Goal: Task Accomplishment & Management: Manage account settings

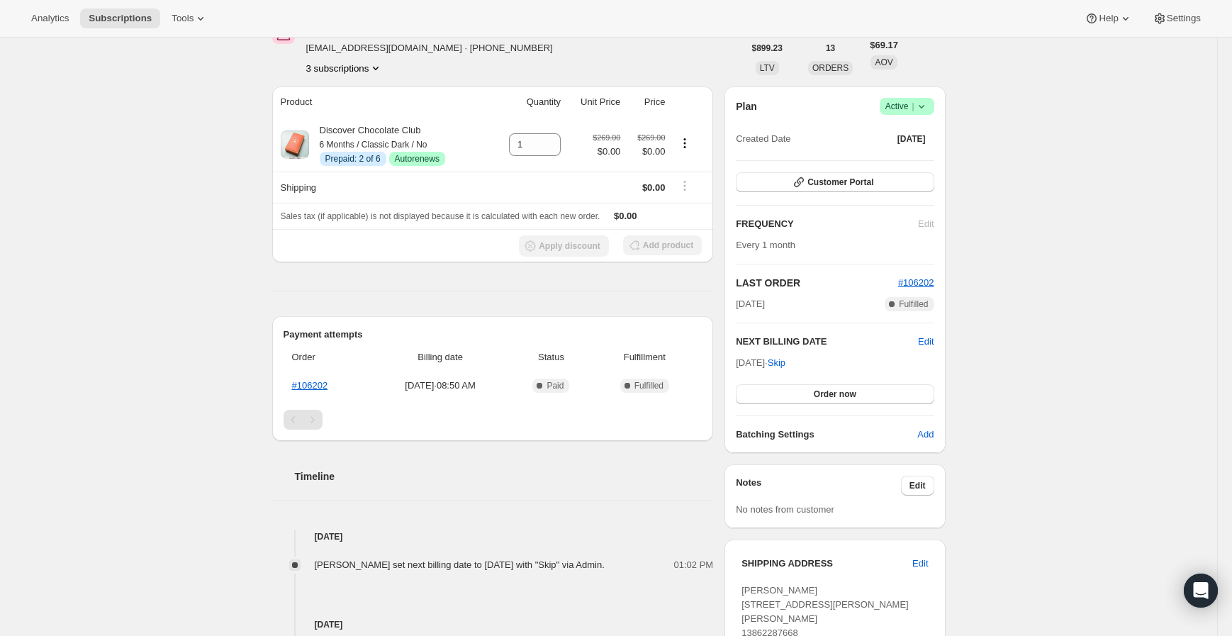
scroll to position [236, 0]
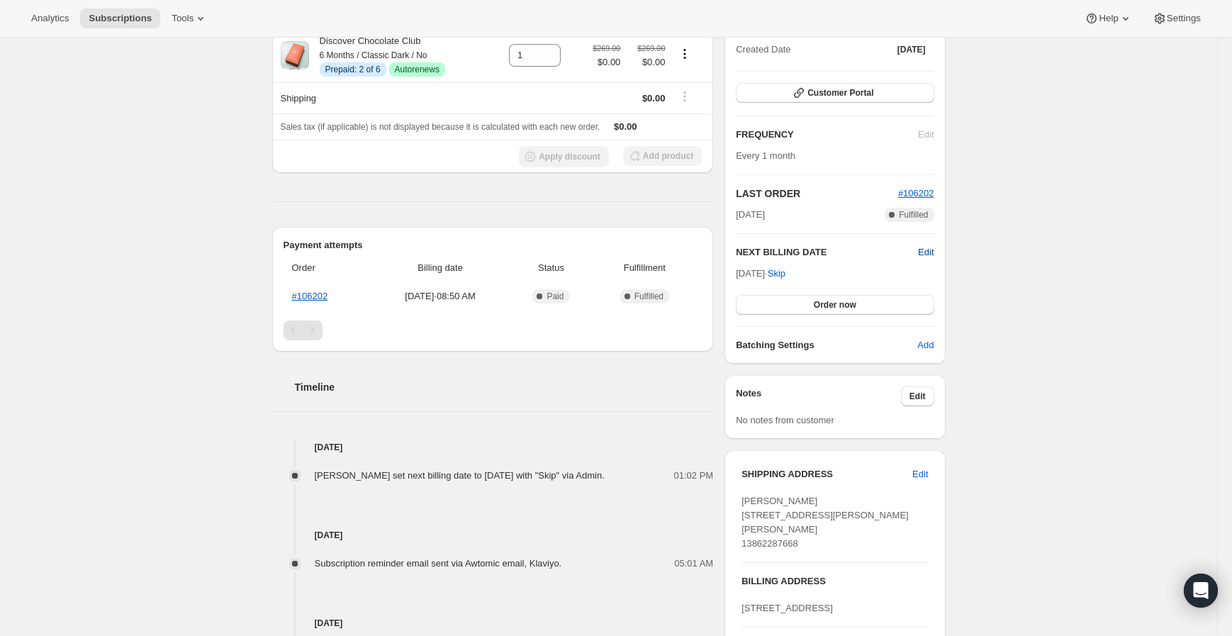
click at [924, 245] on span "Edit" at bounding box center [926, 252] width 16 height 14
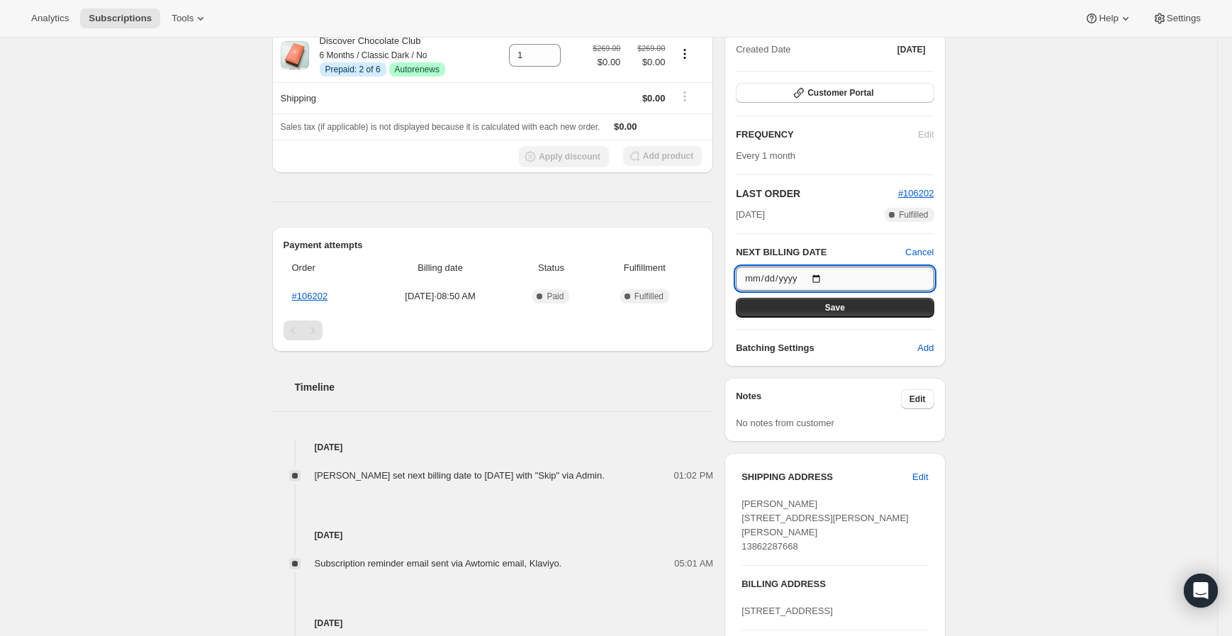
click at [827, 275] on input "[DATE]" at bounding box center [835, 278] width 198 height 24
type input "[DATE]"
click at [826, 305] on button "Save" at bounding box center [835, 308] width 198 height 20
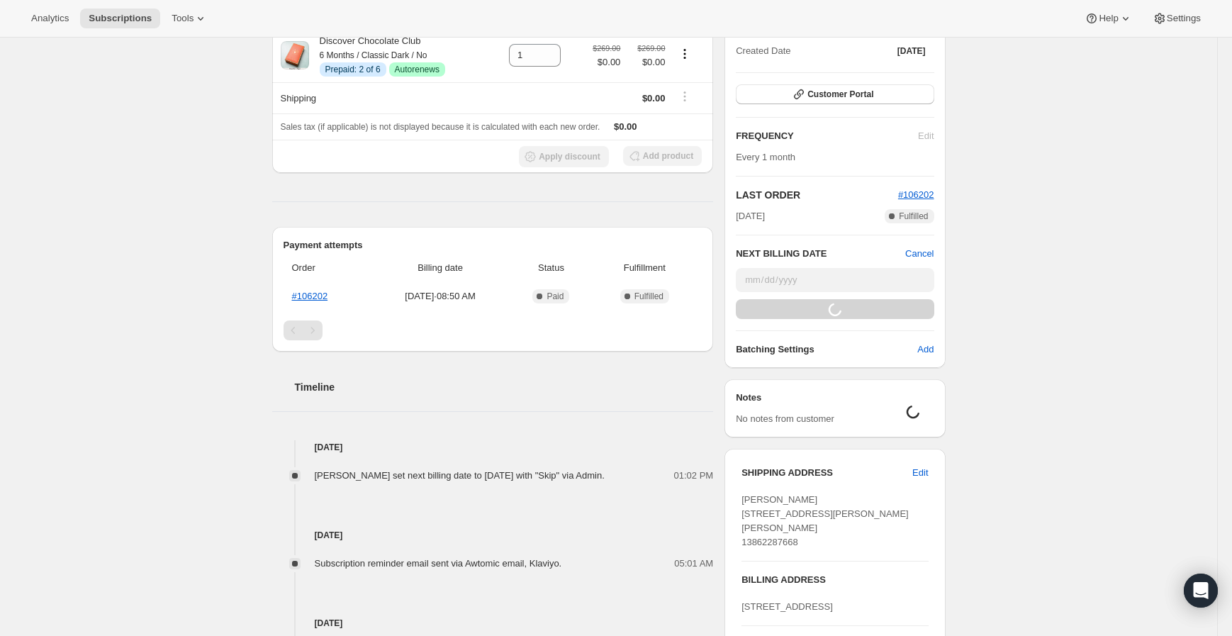
click at [122, 283] on div "Subscription #10105553050. This page is ready Subscription #10105553050 Info Pr…" at bounding box center [608, 283] width 1217 height 962
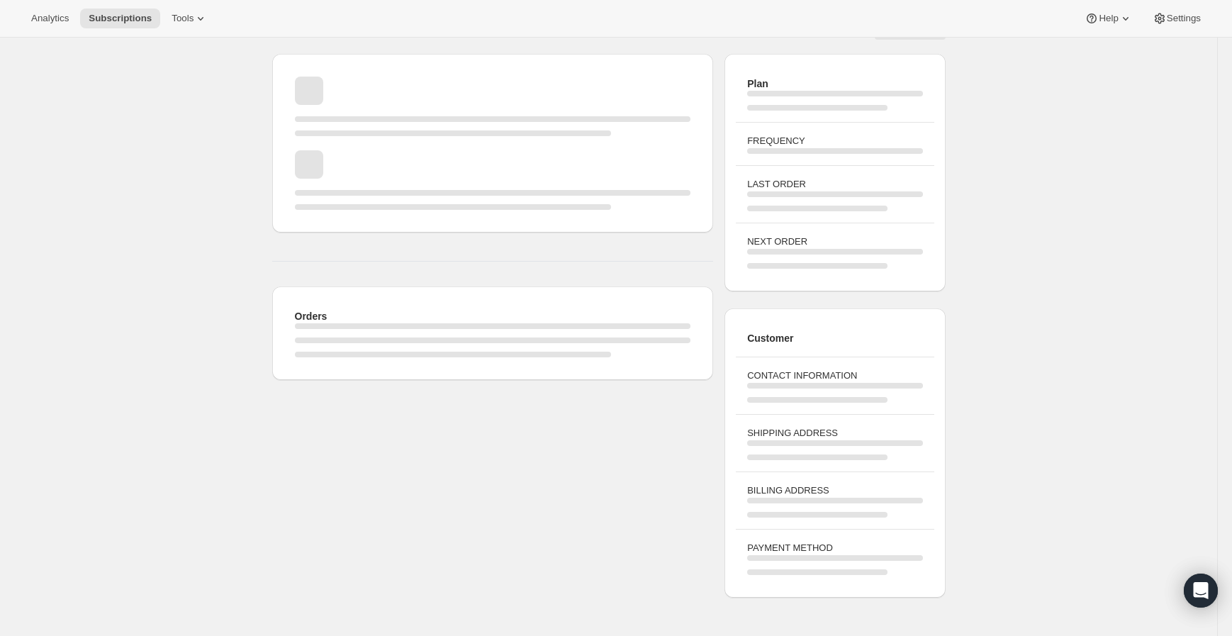
scroll to position [0, 0]
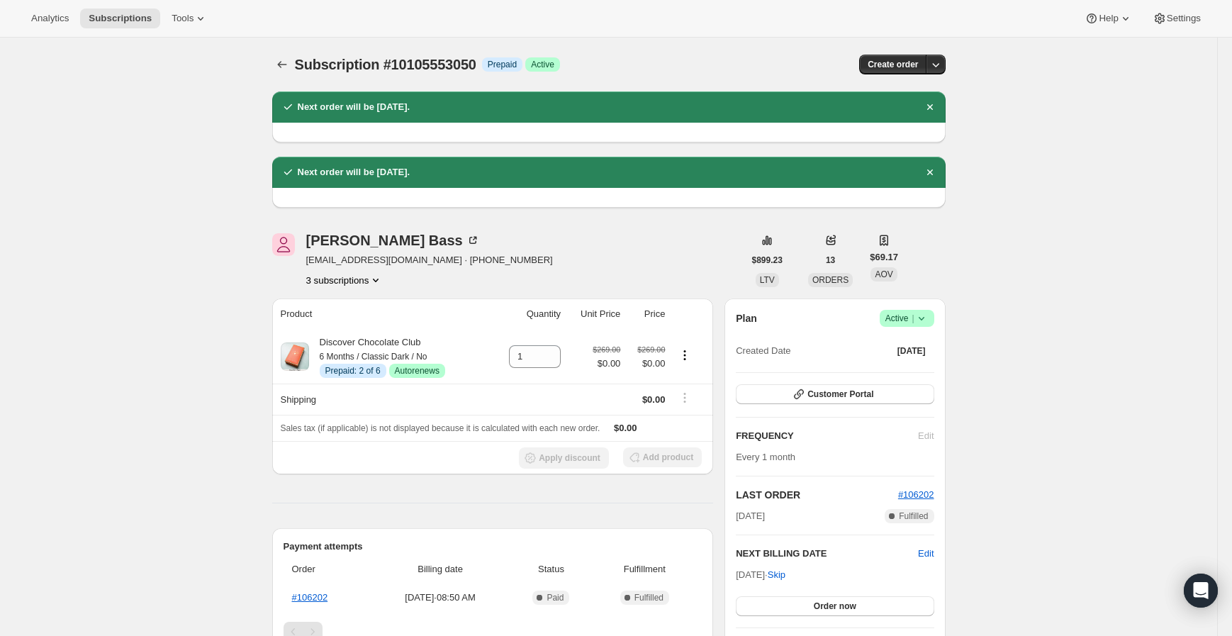
click at [60, 247] on div "Subscription #10105553050. This page is ready Subscription #10105553050 Info Pr…" at bounding box center [608, 552] width 1217 height 1029
click at [288, 59] on icon "Subscriptions" at bounding box center [282, 64] width 14 height 14
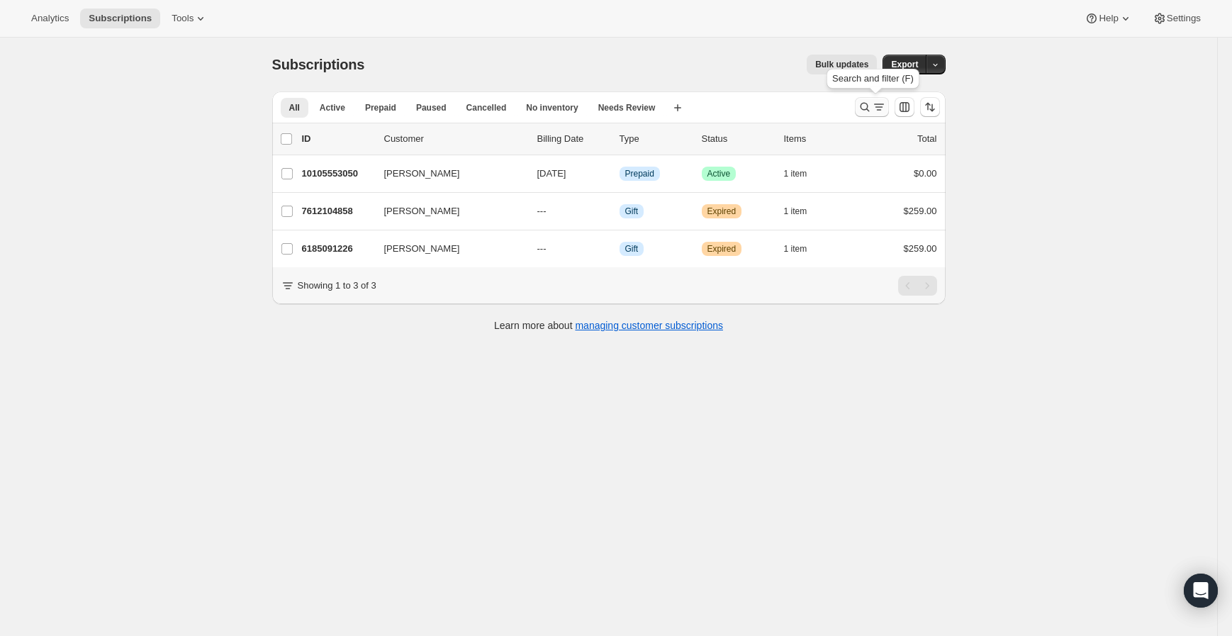
click at [866, 109] on icon "Search and filter results" at bounding box center [864, 107] width 9 height 9
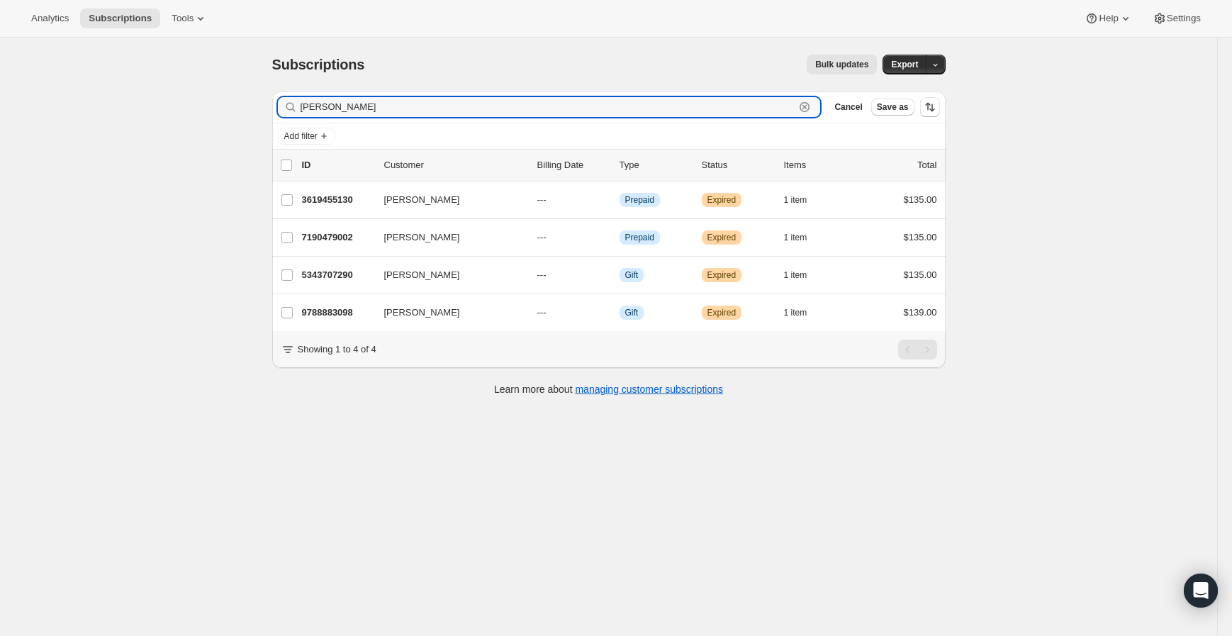
drag, startPoint x: 400, startPoint y: 110, endPoint x: 276, endPoint y: 101, distance: 123.6
click at [277, 101] on div "Filter subscribers [PERSON_NAME] Clear Cancel Save as" at bounding box center [608, 106] width 673 height 31
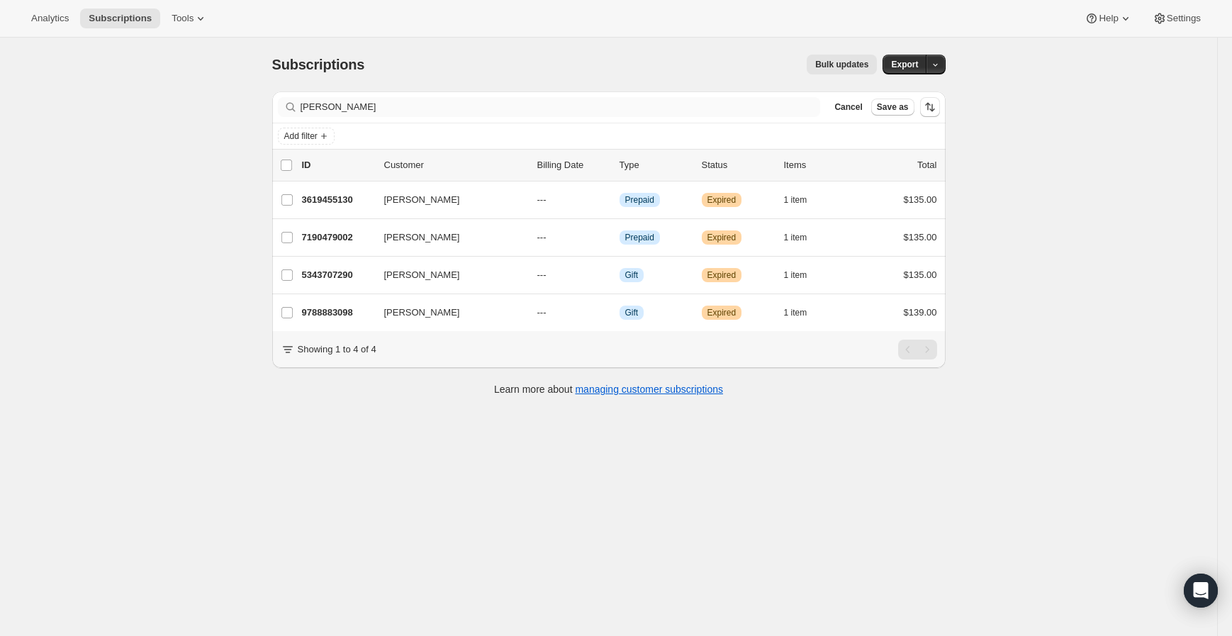
drag, startPoint x: 469, startPoint y: 117, endPoint x: 374, endPoint y: 115, distance: 95.0
click at [374, 115] on div "Filter subscribers [PERSON_NAME] Clear Cancel Save as" at bounding box center [608, 106] width 673 height 31
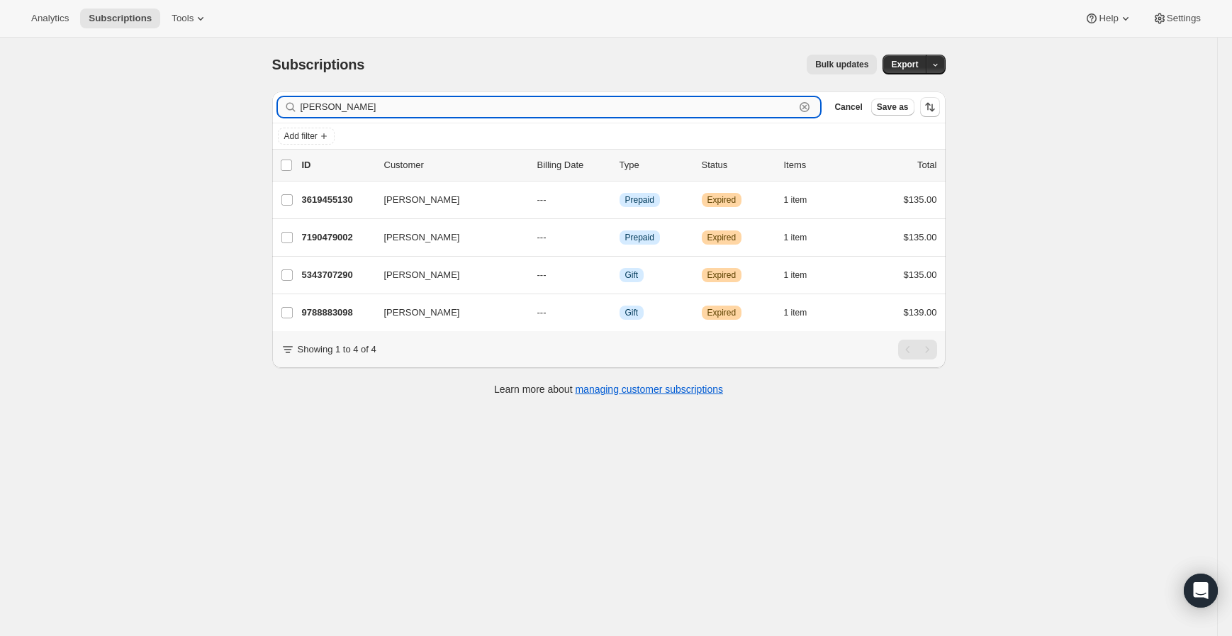
click at [407, 109] on input "[PERSON_NAME]" at bounding box center [547, 107] width 495 height 20
paste input "[EMAIL_ADDRESS][DOMAIN_NAME]"
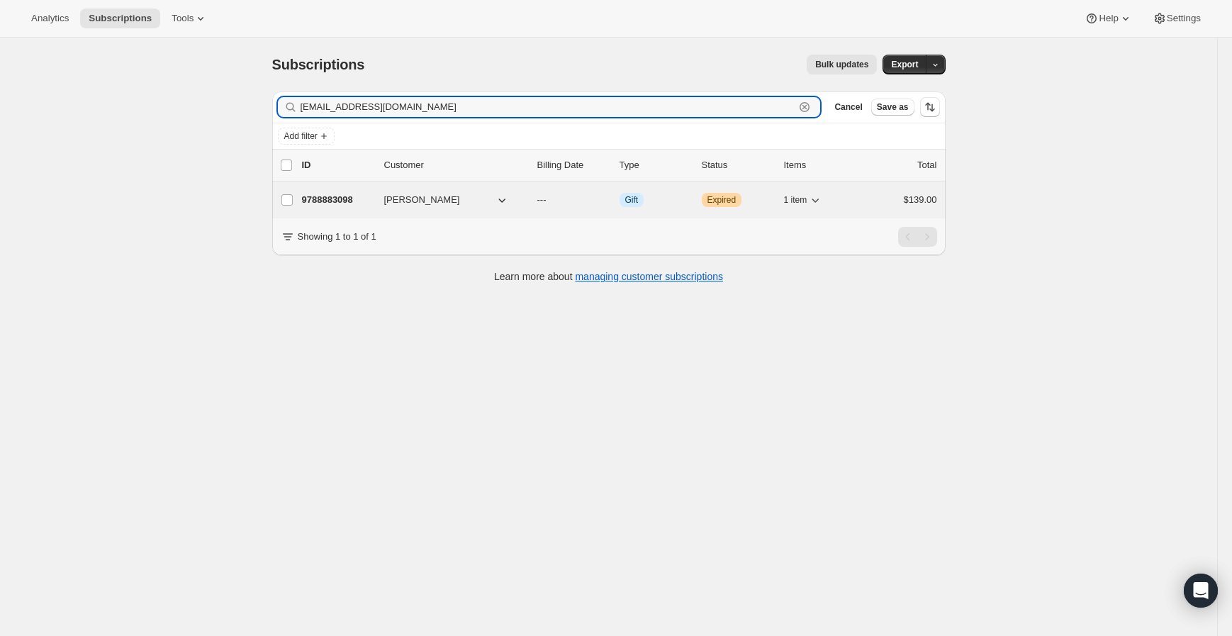
type input "[EMAIL_ADDRESS][DOMAIN_NAME]"
click at [343, 196] on p "9788883098" at bounding box center [337, 200] width 71 height 14
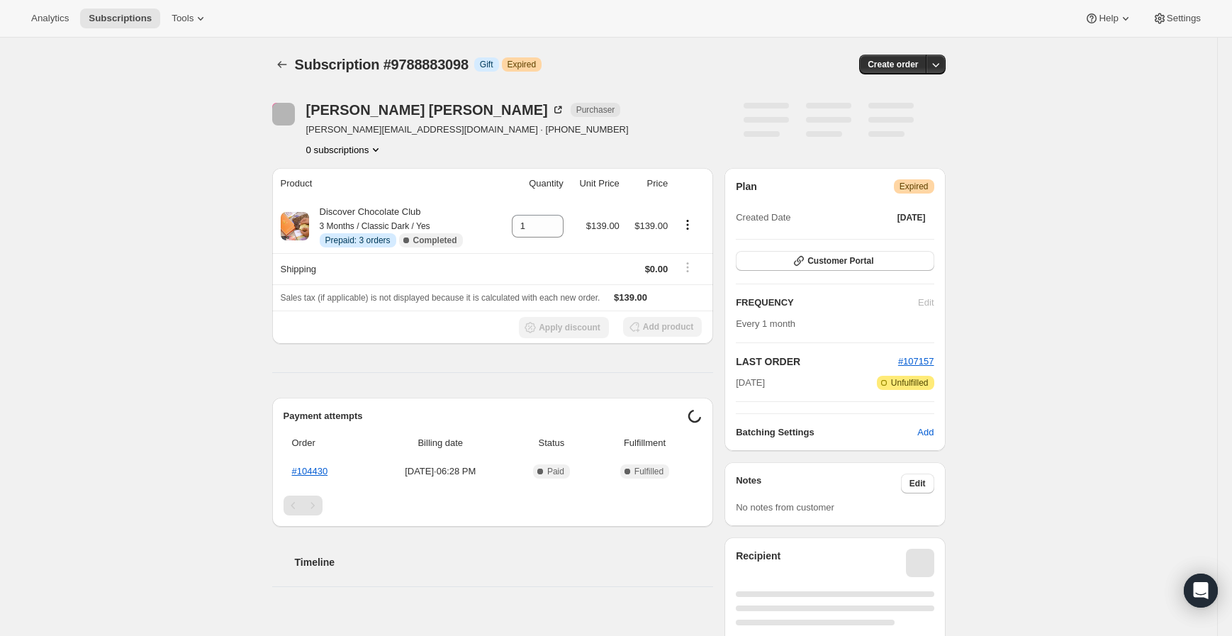
click at [91, 403] on div "Subscription #9788883098. This page is ready Subscription #9788883098 Info Gift…" at bounding box center [608, 507] width 1217 height 938
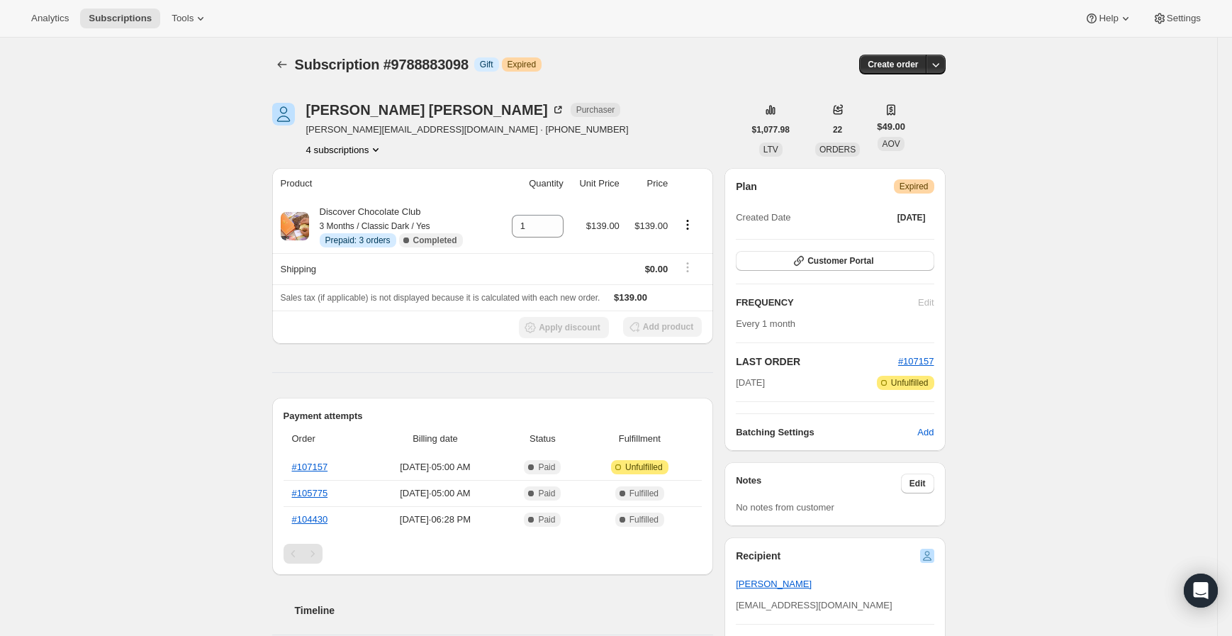
click at [179, 265] on div "Subscription #9788883098. This page is ready Subscription #9788883098 Info Gift…" at bounding box center [608, 624] width 1217 height 1173
click at [140, 371] on div "Subscription #9788883098. This page is ready Subscription #9788883098 Info Gift…" at bounding box center [608, 624] width 1217 height 1173
click at [302, 473] on th "#107157" at bounding box center [325, 467] width 84 height 26
click at [313, 463] on link "#107157" at bounding box center [310, 466] width 36 height 11
